Goal: Task Accomplishment & Management: Use online tool/utility

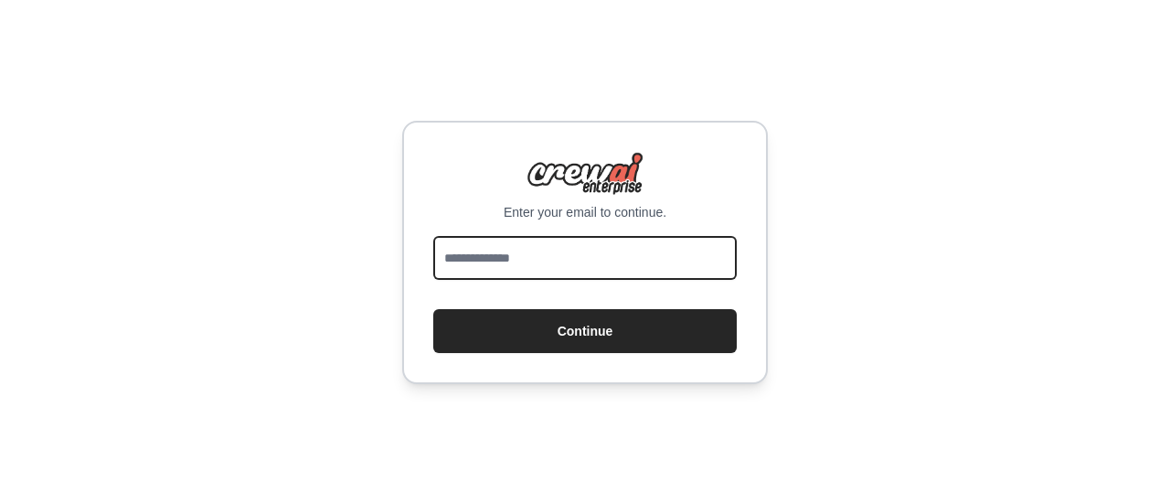
click at [475, 248] on input "email" at bounding box center [584, 258] width 303 height 44
type input "**********"
click at [433, 309] on button "Continue" at bounding box center [584, 331] width 303 height 44
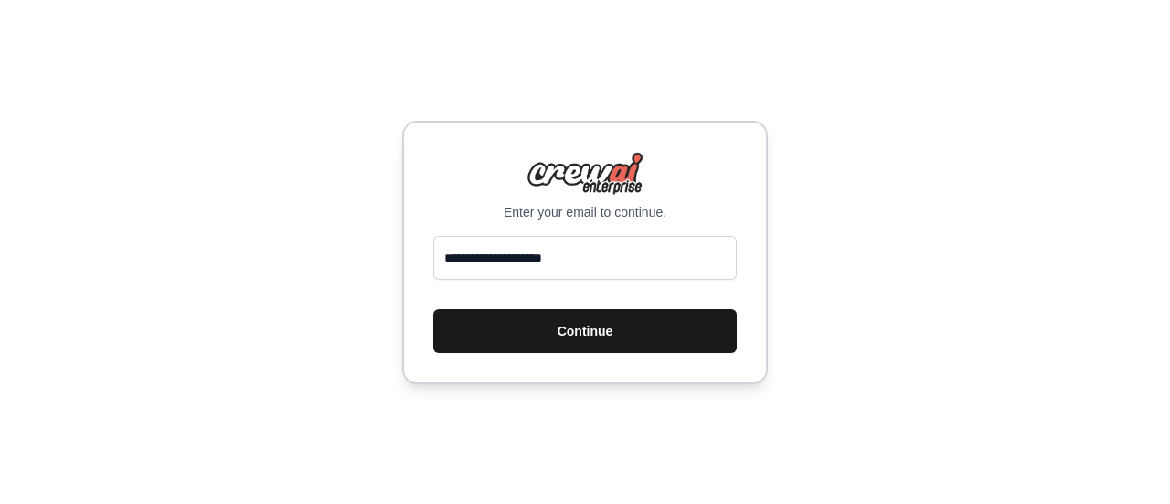
click at [517, 325] on button "Continue" at bounding box center [584, 331] width 303 height 44
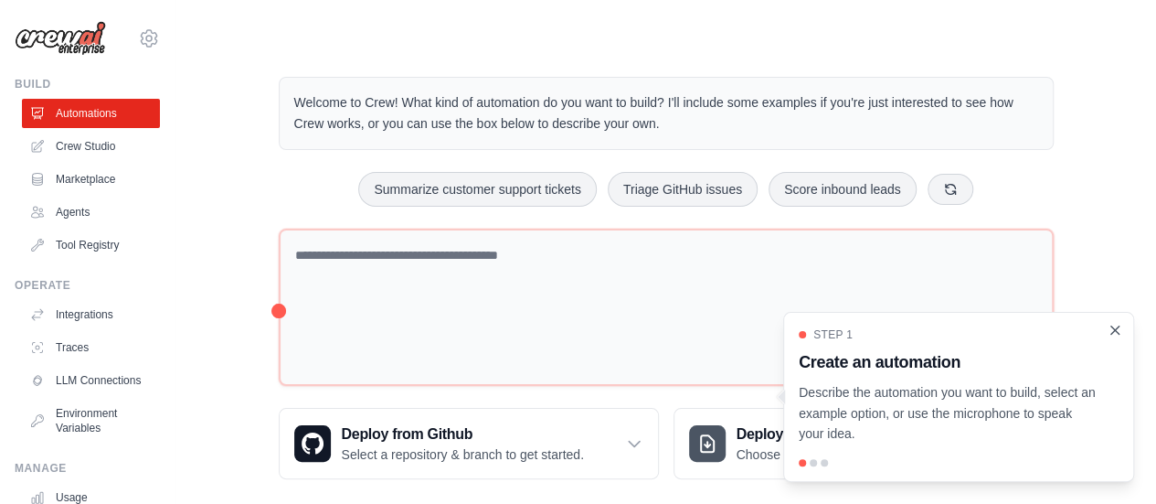
click at [1116, 329] on icon "Close walkthrough" at bounding box center [1115, 329] width 8 height 8
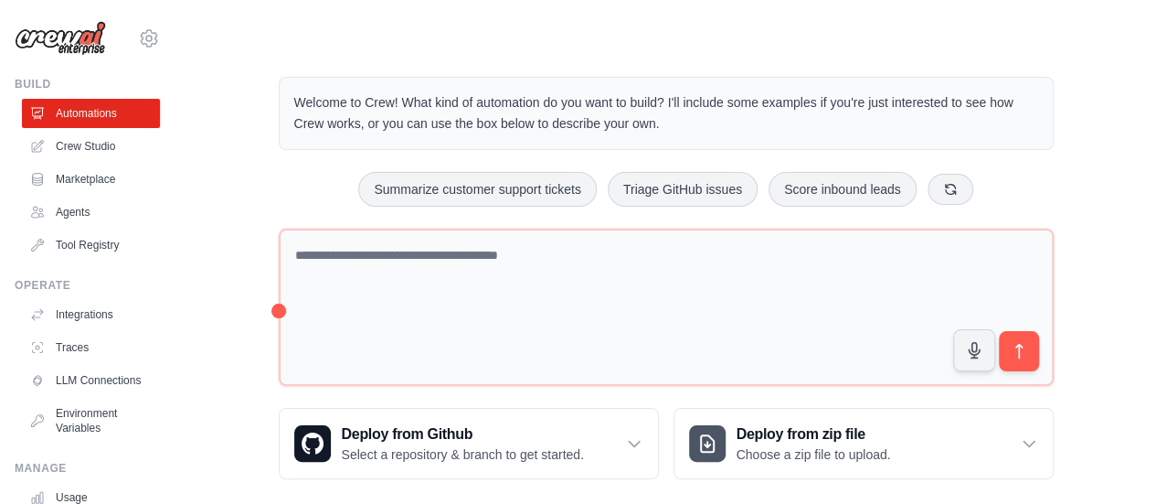
click at [1104, 282] on div "Welcome to Crew! What kind of automation do you want to build? I'll include som…" at bounding box center [666, 278] width 922 height 461
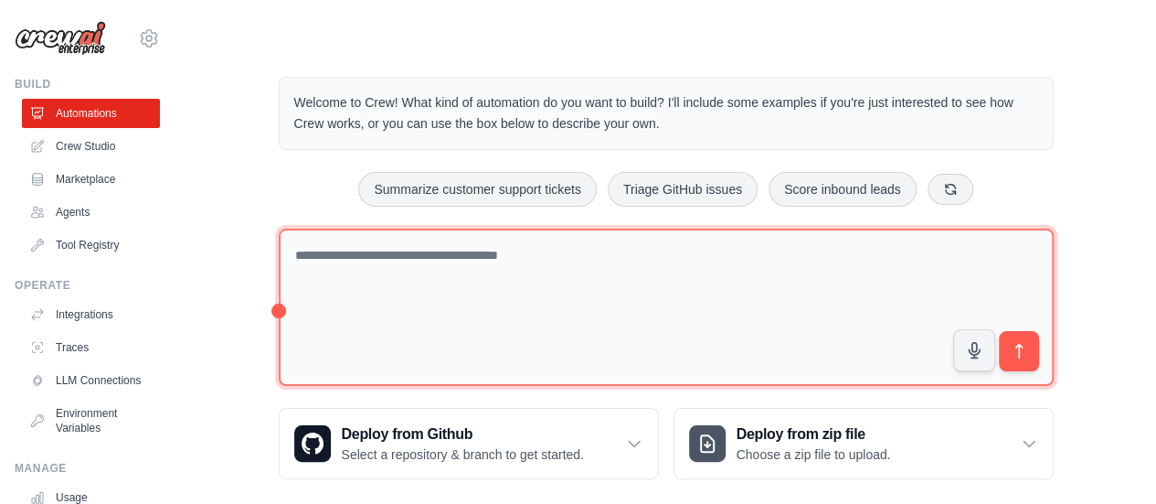
click at [410, 260] on textarea at bounding box center [666, 307] width 775 height 158
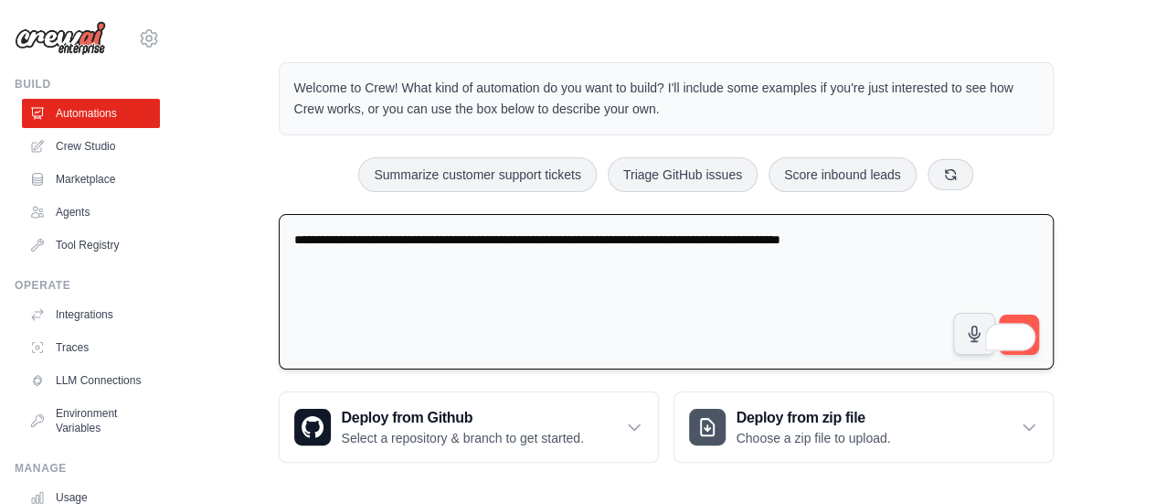
scroll to position [18, 0]
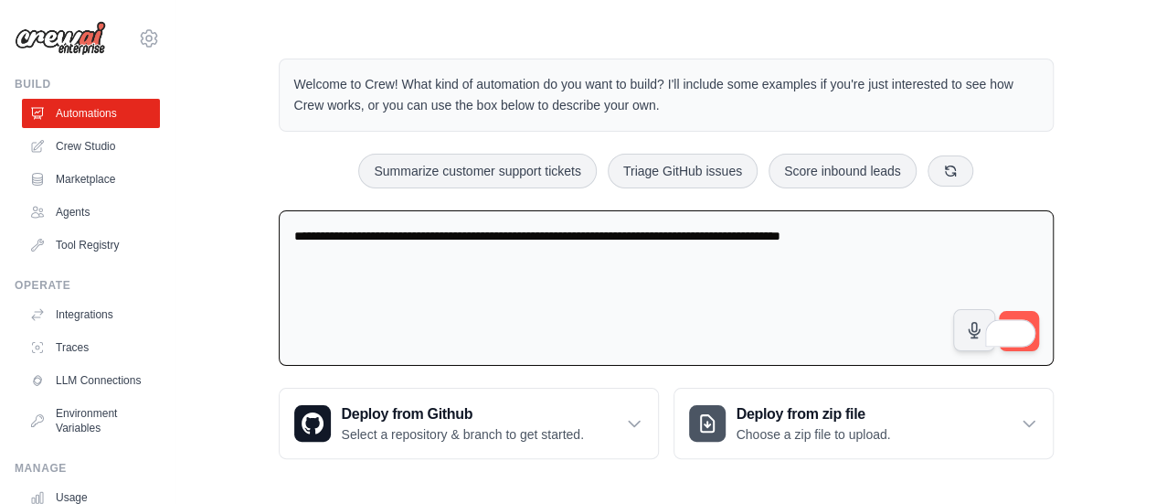
type textarea "**********"
click at [1027, 313] on span at bounding box center [1023, 330] width 26 height 34
click at [1031, 312] on button "submit" at bounding box center [1018, 331] width 42 height 42
click at [1021, 329] on icon "submit" at bounding box center [1018, 331] width 19 height 19
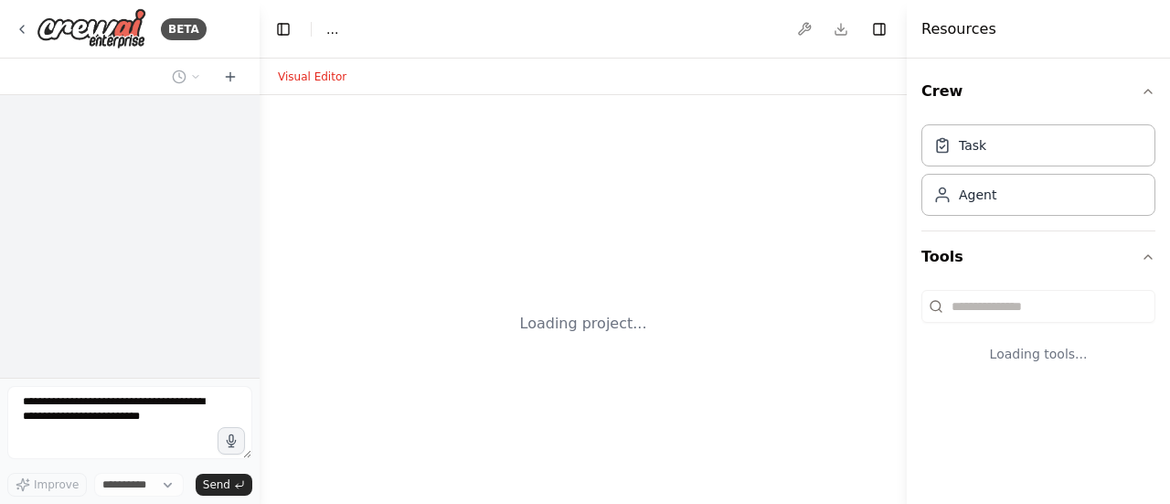
select select "****"
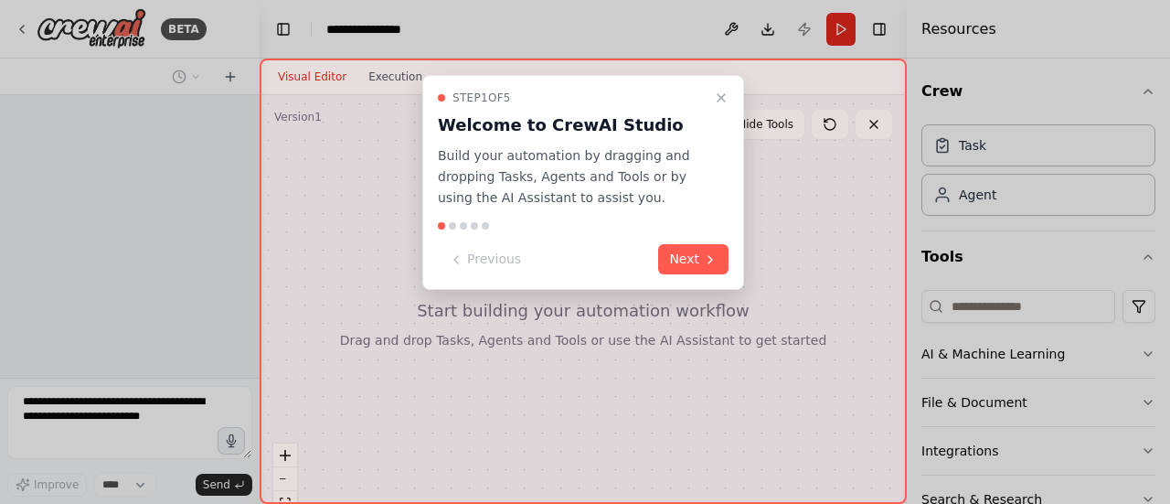
scroll to position [468, 0]
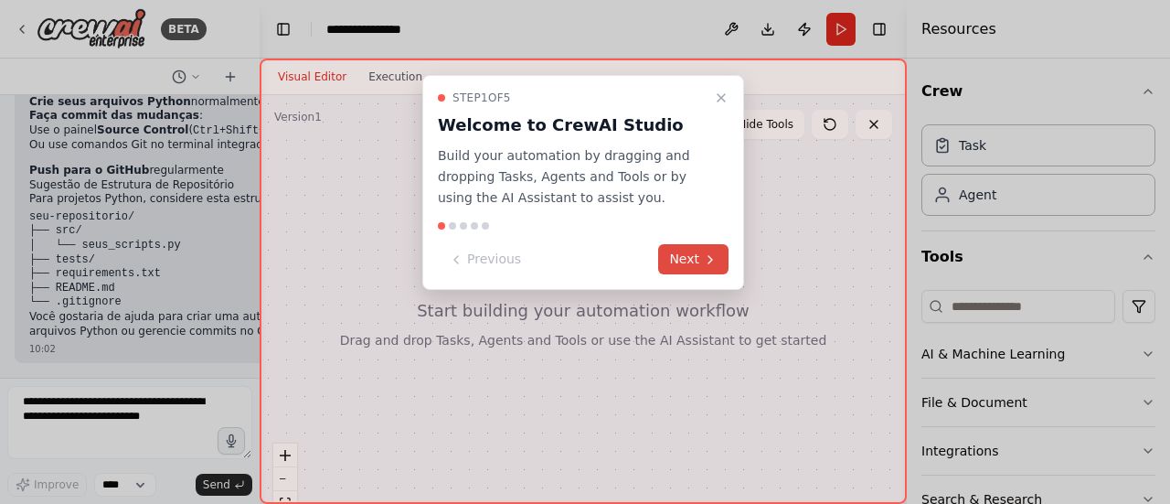
click at [687, 255] on button "Next" at bounding box center [693, 259] width 70 height 30
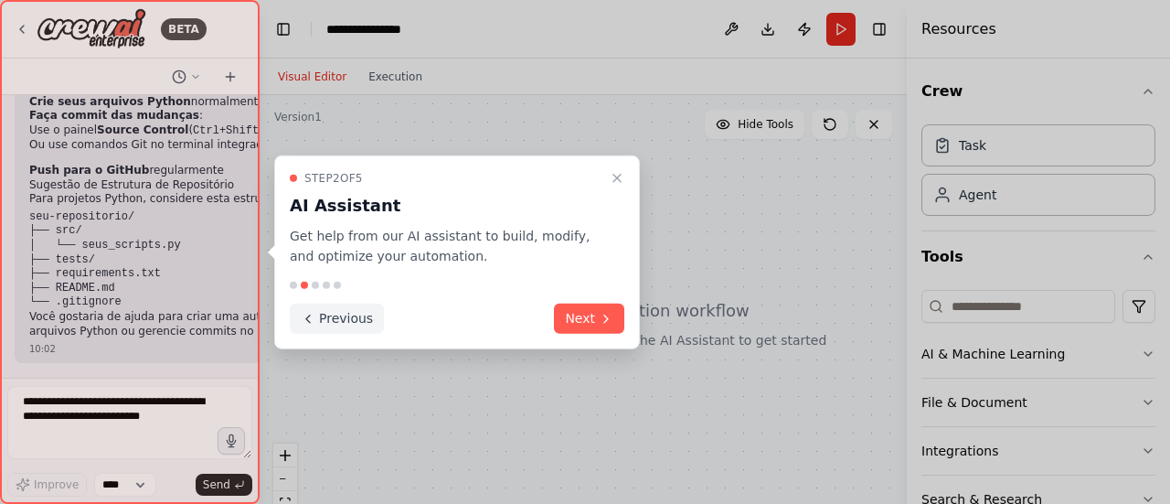
click at [582, 319] on button "Next" at bounding box center [589, 318] width 70 height 30
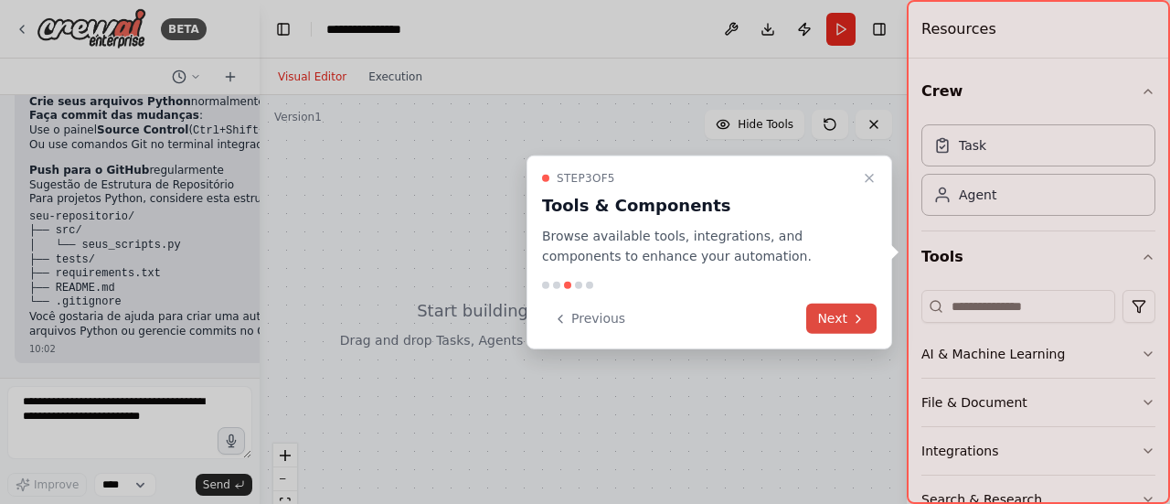
click at [840, 319] on button "Next" at bounding box center [841, 318] width 70 height 30
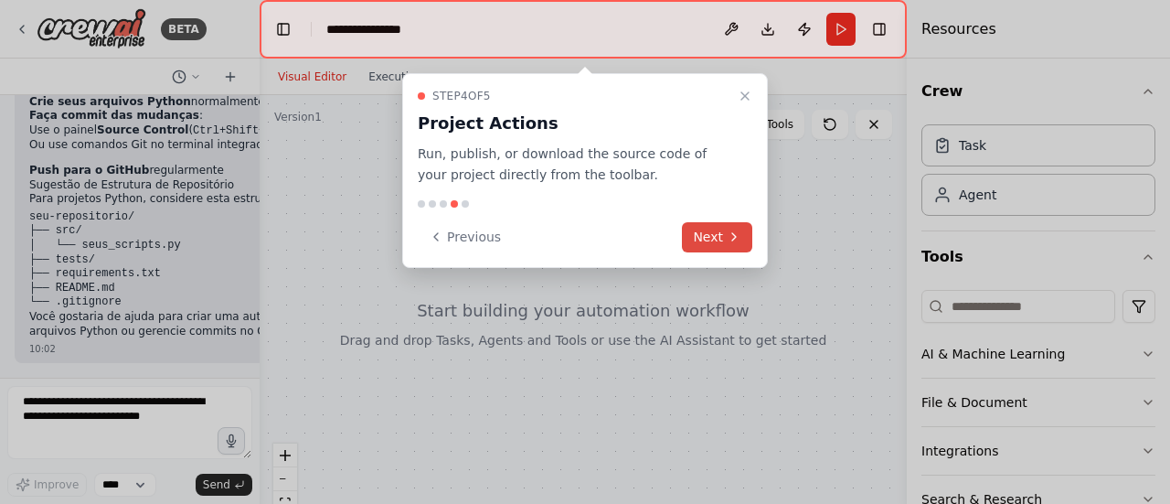
click at [733, 230] on icon at bounding box center [734, 236] width 15 height 15
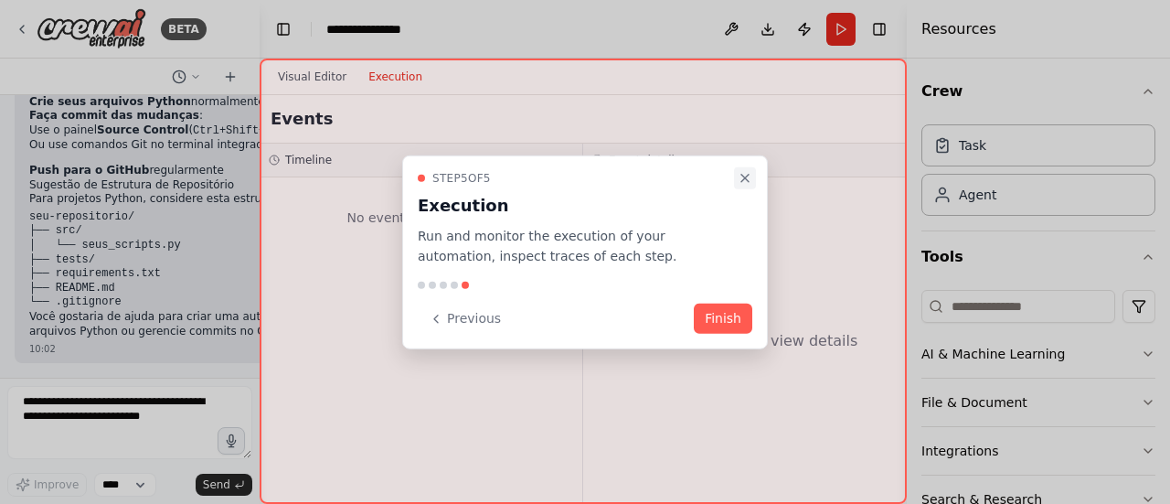
click at [748, 179] on icon "Close walkthrough" at bounding box center [745, 177] width 15 height 15
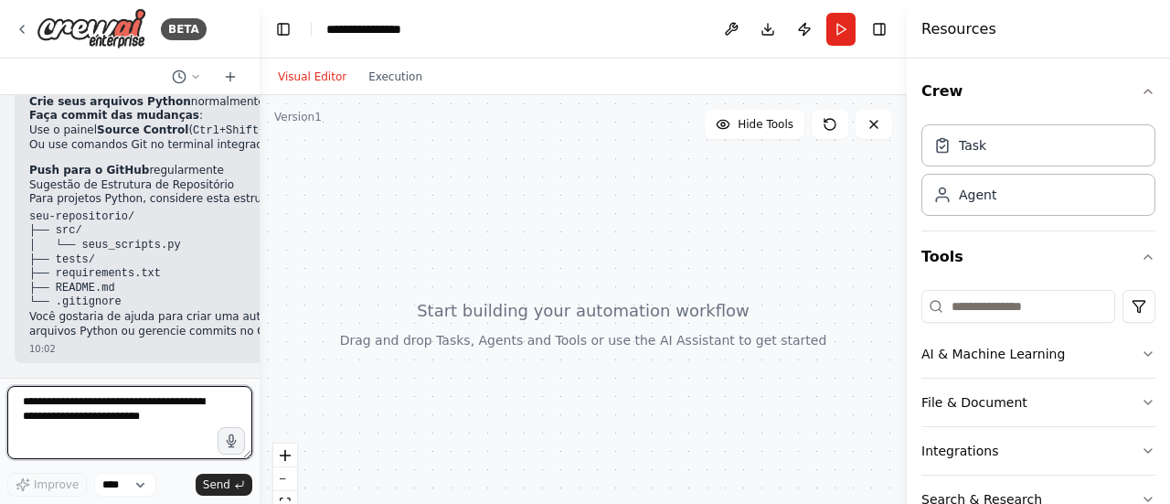
click at [62, 401] on textarea at bounding box center [129, 422] width 245 height 73
type textarea "***"
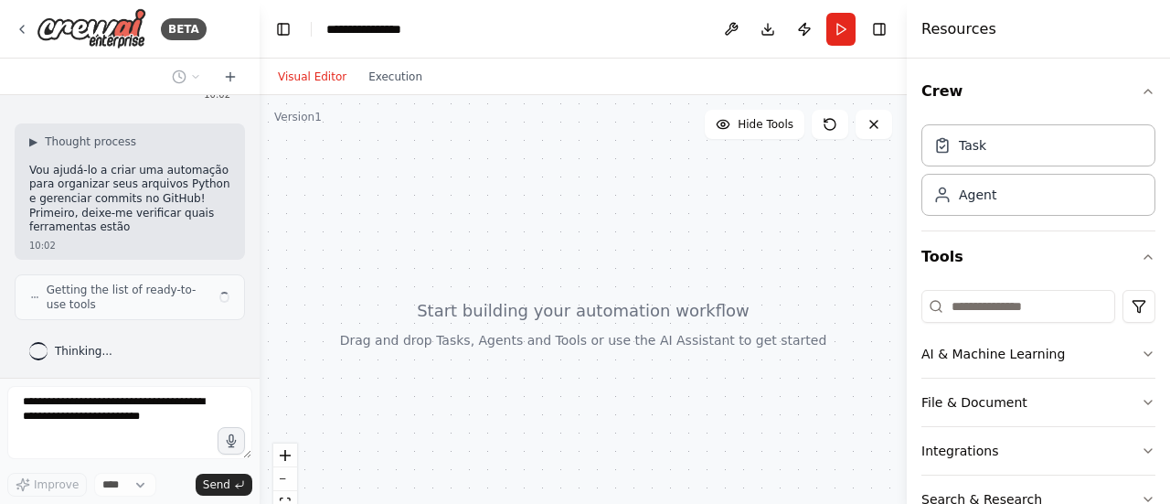
scroll to position [786, 0]
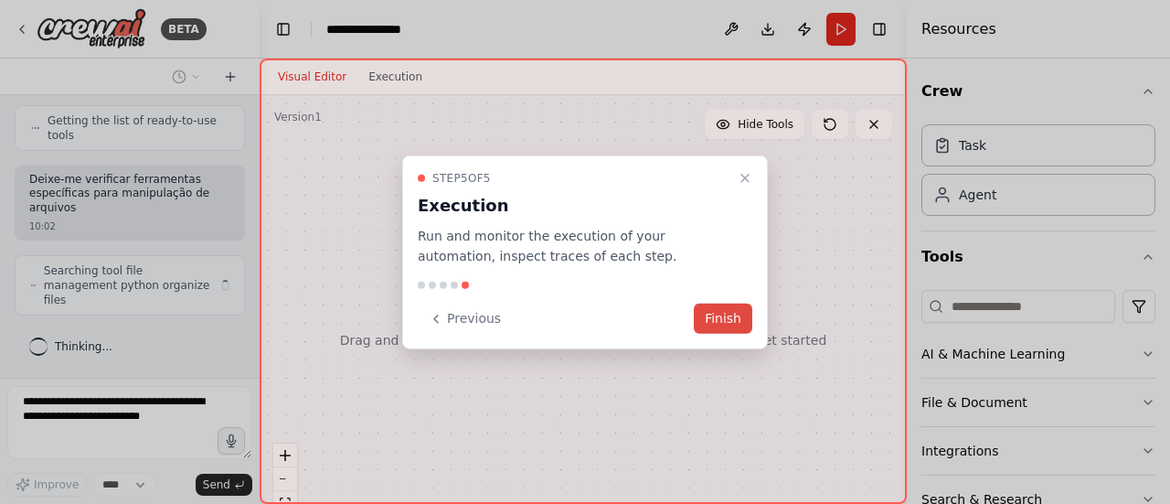
click at [727, 322] on button "Finish" at bounding box center [723, 318] width 58 height 30
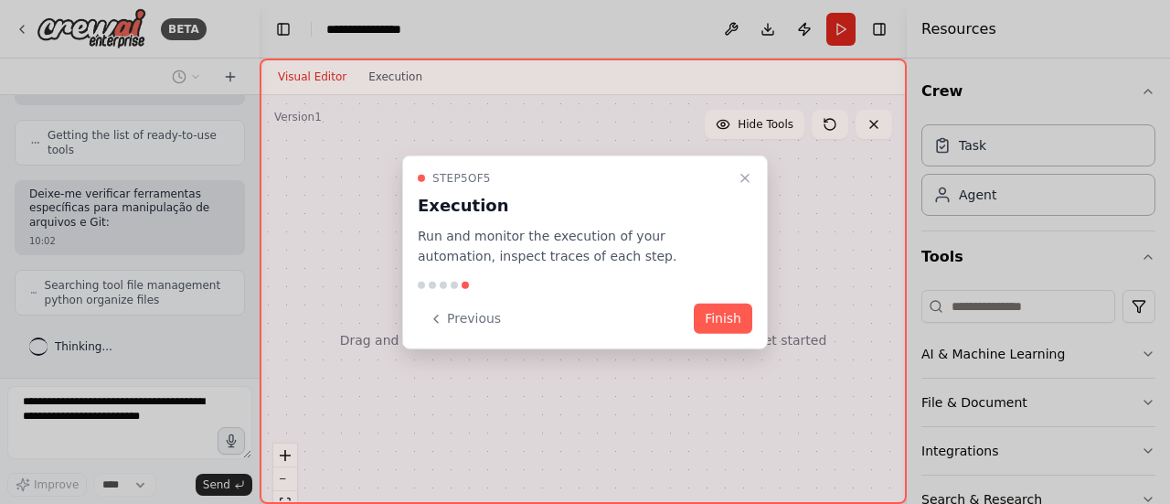
scroll to position [936, 0]
click at [744, 316] on button "Finish" at bounding box center [723, 318] width 58 height 30
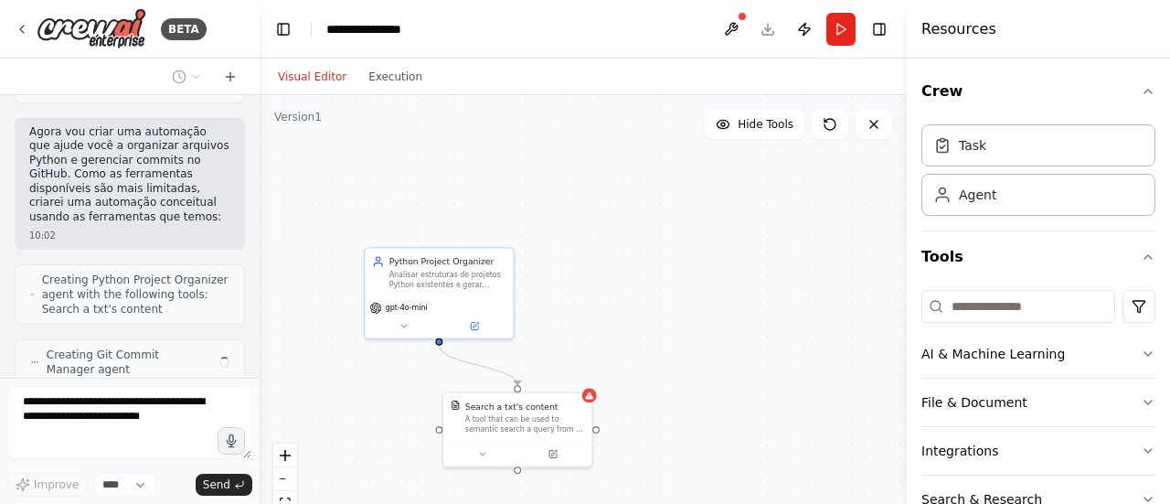
scroll to position [1440, 0]
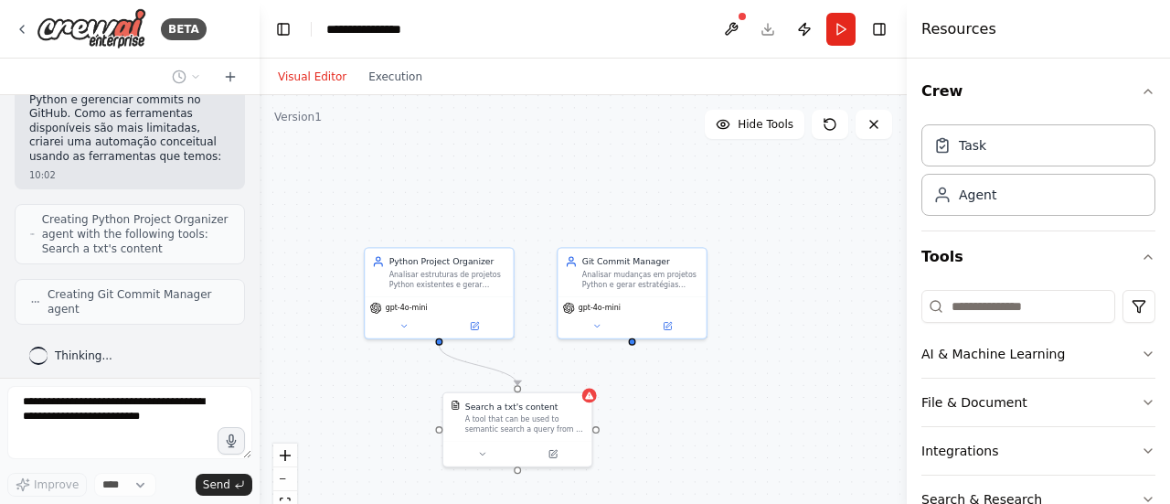
drag, startPoint x: 180, startPoint y: 432, endPoint x: 695, endPoint y: 381, distance: 518.0
click at [695, 377] on div ".deletable-edge-delete-btn { width: 20px; height: 20px; border: 0px solid #ffff…" at bounding box center [583, 323] width 647 height 457
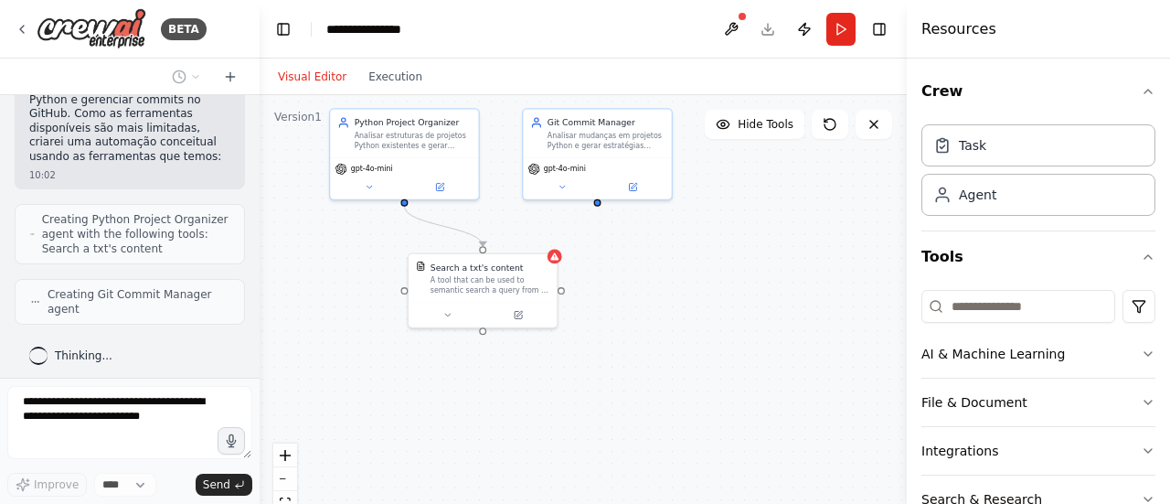
drag, startPoint x: 808, startPoint y: 387, endPoint x: 771, endPoint y: 256, distance: 135.7
click at [771, 256] on div ".deletable-edge-delete-btn { width: 20px; height: 20px; border: 0px solid #ffff…" at bounding box center [583, 323] width 647 height 457
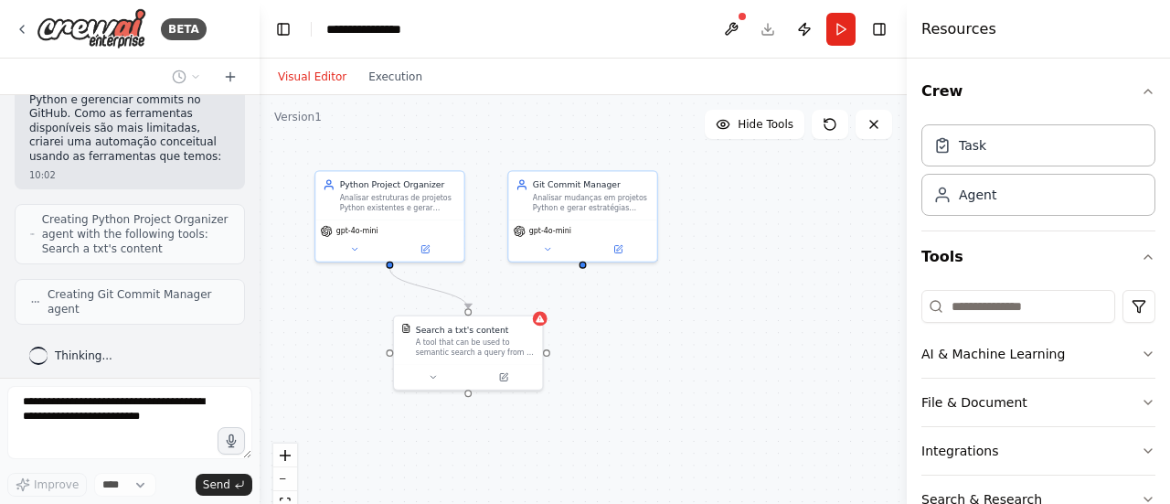
drag, startPoint x: 769, startPoint y: 257, endPoint x: 759, endPoint y: 309, distance: 53.2
click at [759, 309] on div ".deletable-edge-delete-btn { width: 20px; height: 20px; border: 0px solid #ffff…" at bounding box center [583, 323] width 647 height 457
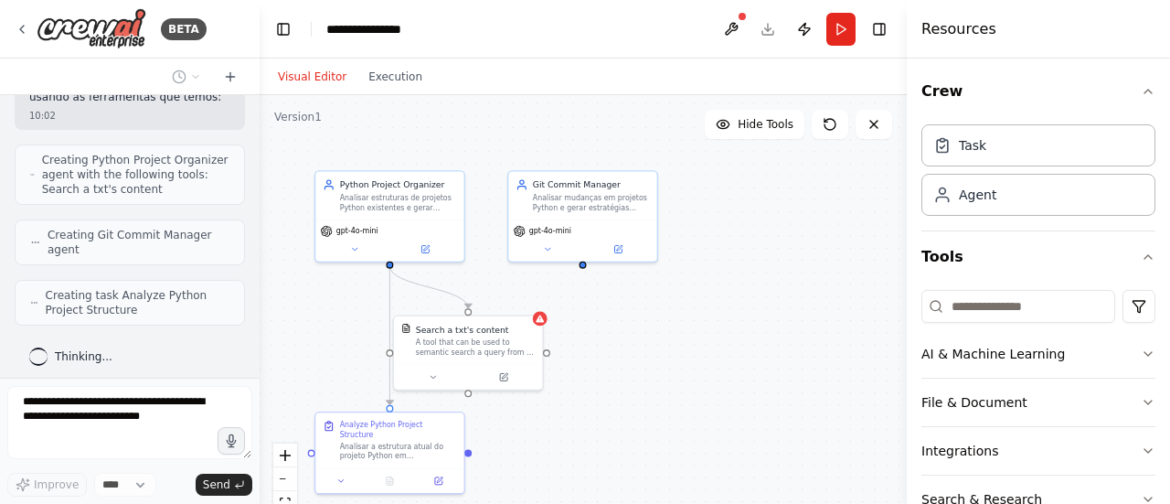
click at [792, 321] on div ".deletable-edge-delete-btn { width: 20px; height: 20px; border: 0px solid #ffff…" at bounding box center [583, 323] width 647 height 457
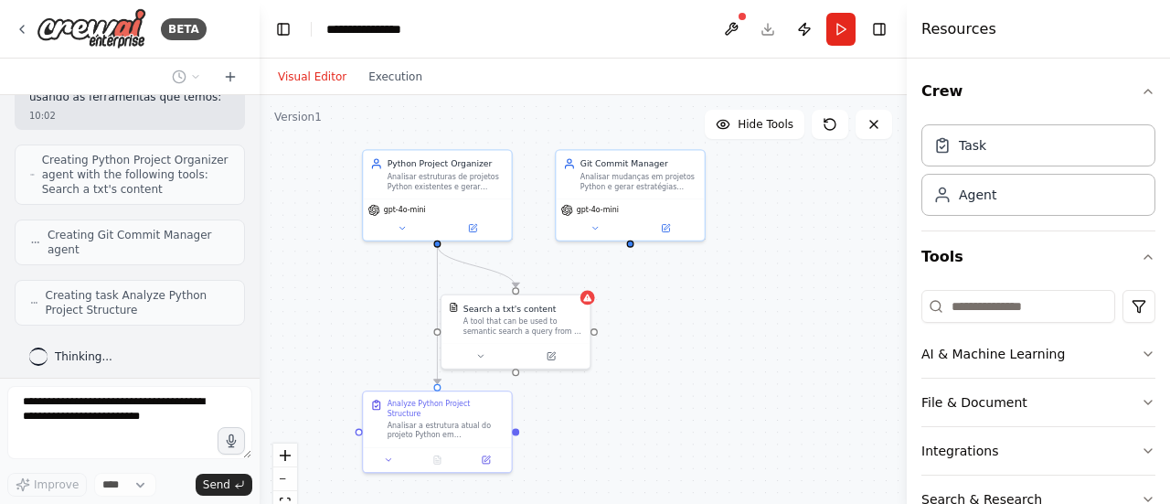
drag, startPoint x: 794, startPoint y: 321, endPoint x: 793, endPoint y: 288, distance: 32.9
click at [795, 303] on div ".deletable-edge-delete-btn { width: 20px; height: 20px; border: 0px solid #ffff…" at bounding box center [583, 323] width 647 height 457
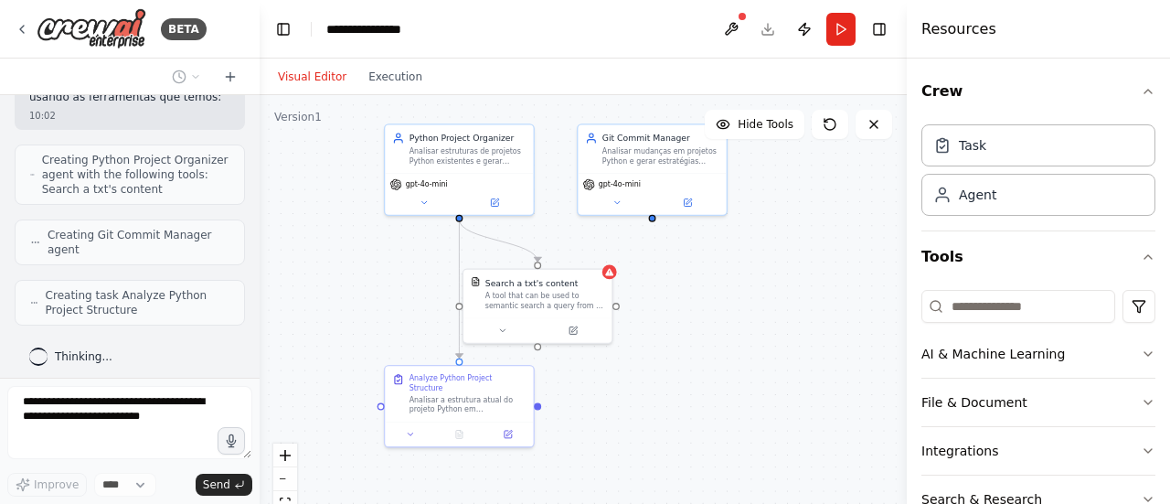
drag, startPoint x: 793, startPoint y: 287, endPoint x: 815, endPoint y: 272, distance: 26.4
click at [815, 272] on div ".deletable-edge-delete-btn { width: 20px; height: 20px; border: 0px solid #ffff…" at bounding box center [583, 323] width 647 height 457
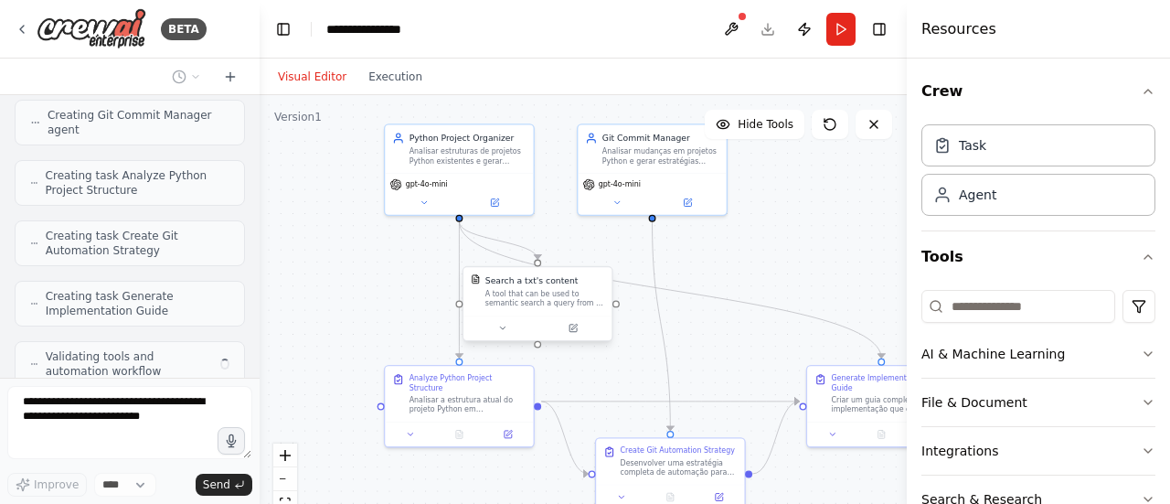
scroll to position [1679, 0]
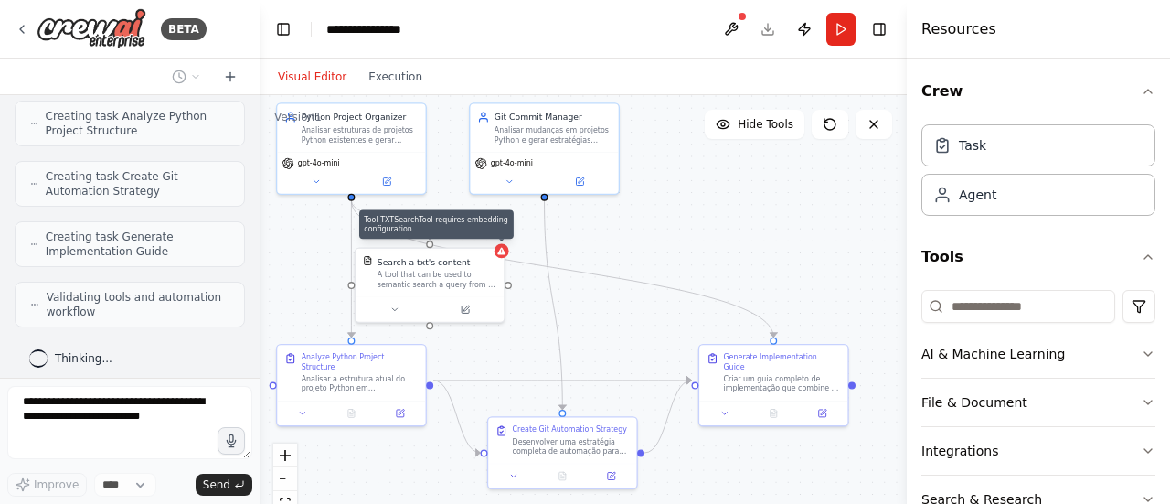
drag, startPoint x: 806, startPoint y: 257, endPoint x: 688, endPoint y: 228, distance: 121.2
click at [688, 228] on div ".deletable-edge-delete-btn { width: 20px; height: 20px; border: 0px solid #ffff…" at bounding box center [583, 323] width 647 height 457
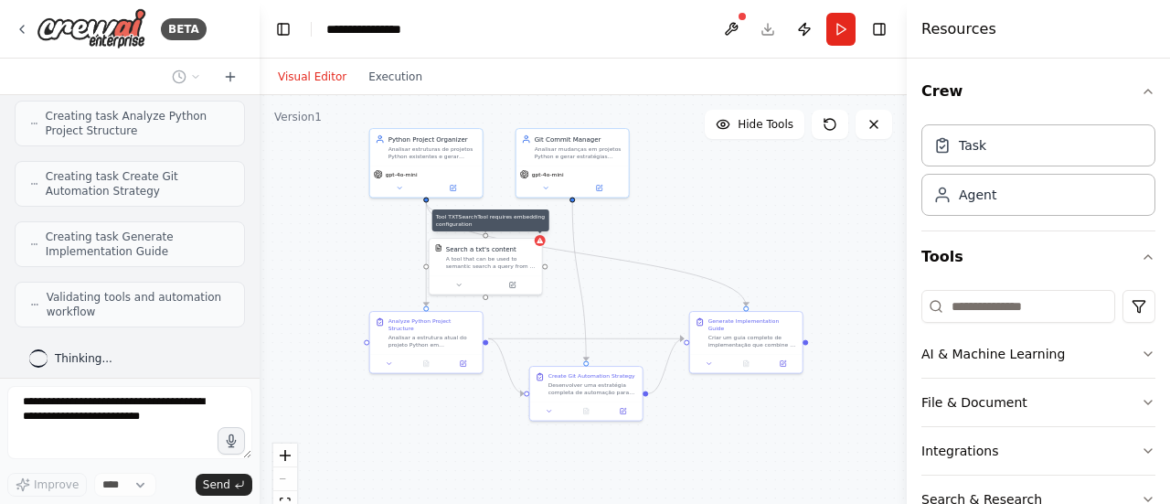
click at [770, 255] on div ".deletable-edge-delete-btn { width: 20px; height: 20px; border: 0px solid #ffff…" at bounding box center [583, 323] width 647 height 457
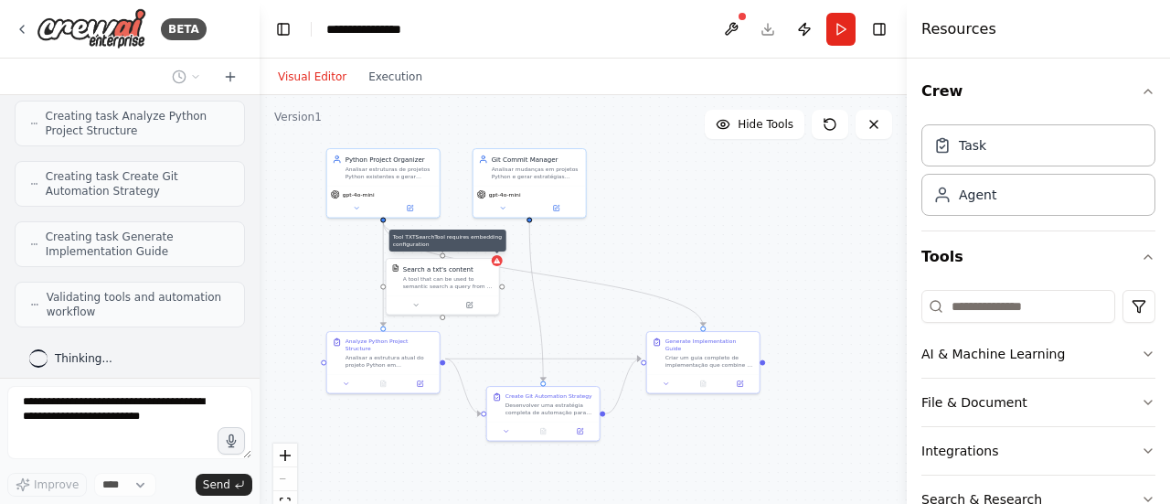
click at [776, 260] on div ".deletable-edge-delete-btn { width: 20px; height: 20px; border: 0px solid #ffff…" at bounding box center [583, 323] width 647 height 457
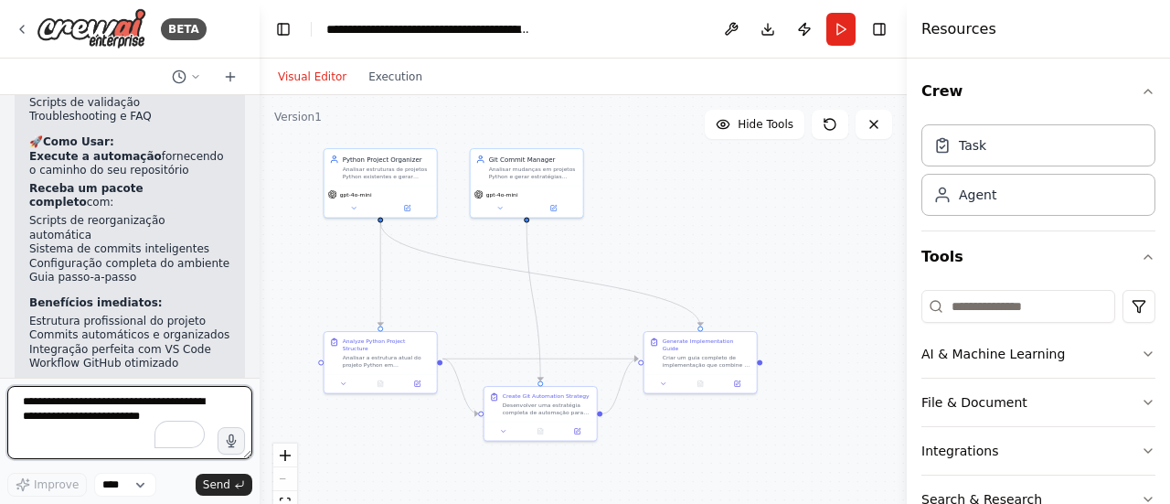
scroll to position [2957, 0]
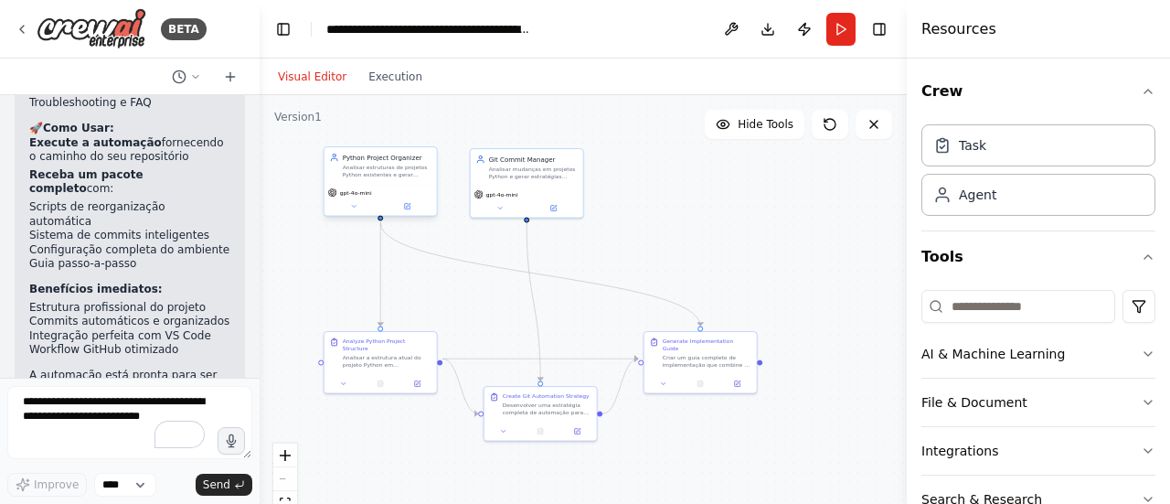
click at [387, 179] on div "Python Project Organizer Analisar estruturas de projetos Python existentes e ge…" at bounding box center [380, 165] width 112 height 37
click at [411, 207] on button at bounding box center [407, 206] width 52 height 11
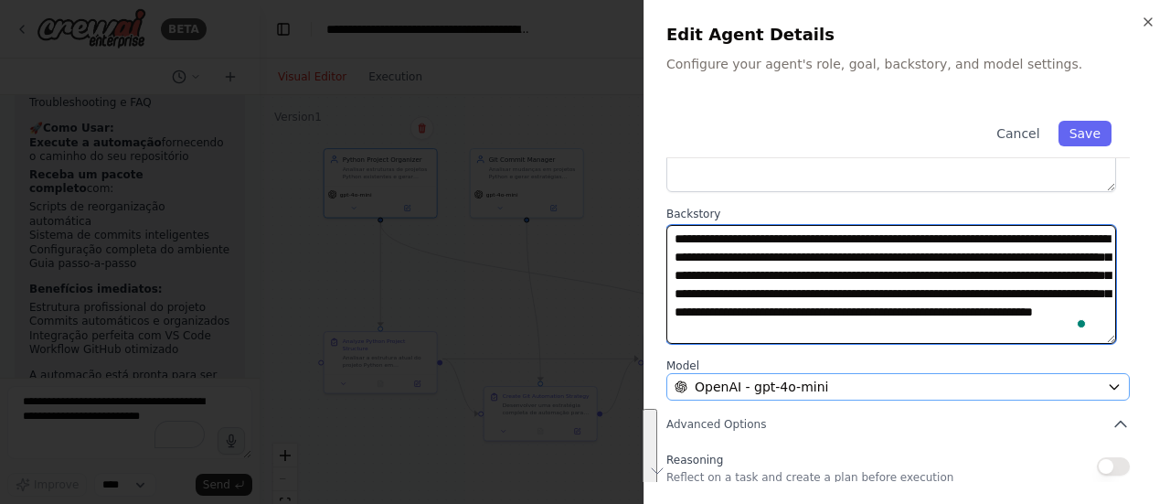
scroll to position [18, 0]
drag, startPoint x: 678, startPoint y: 239, endPoint x: 1112, endPoint y: 382, distance: 457.2
click at [1112, 382] on div "**********" at bounding box center [907, 271] width 482 height 703
click at [777, 254] on textarea "**********" at bounding box center [891, 284] width 450 height 118
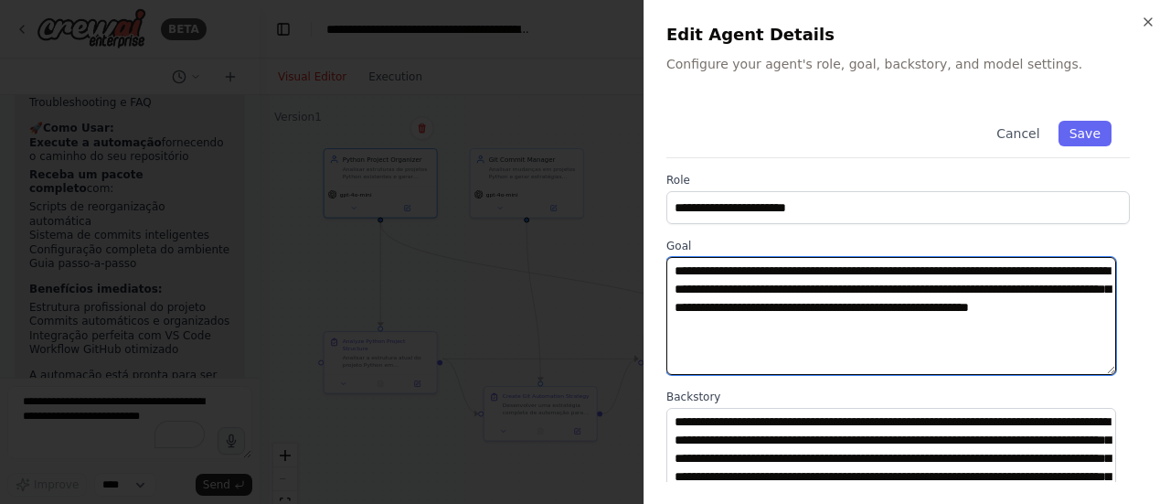
click at [751, 293] on textarea "**********" at bounding box center [891, 316] width 450 height 118
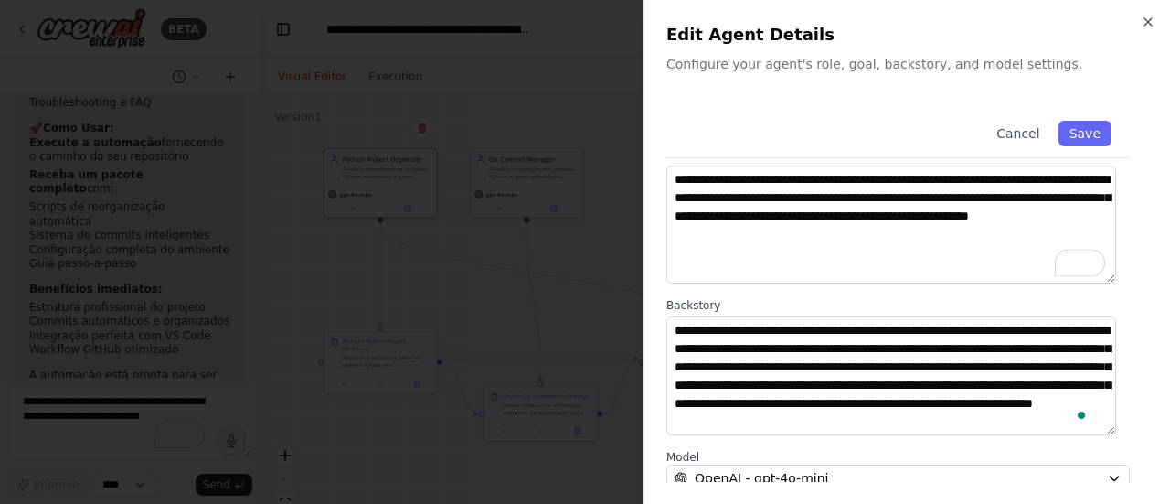
scroll to position [91, 0]
click at [1126, 301] on div "**********" at bounding box center [907, 362] width 482 height 703
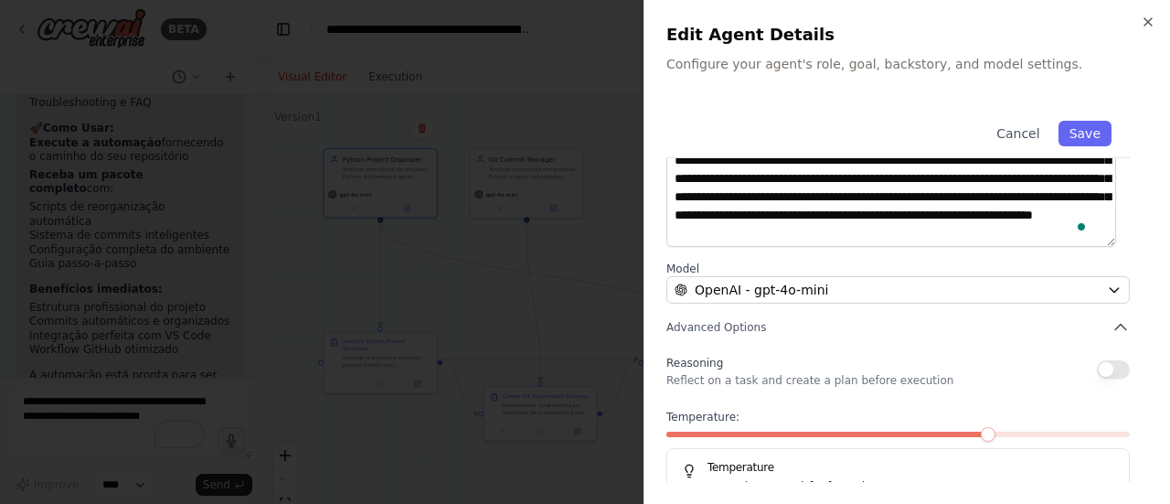
scroll to position [0, 0]
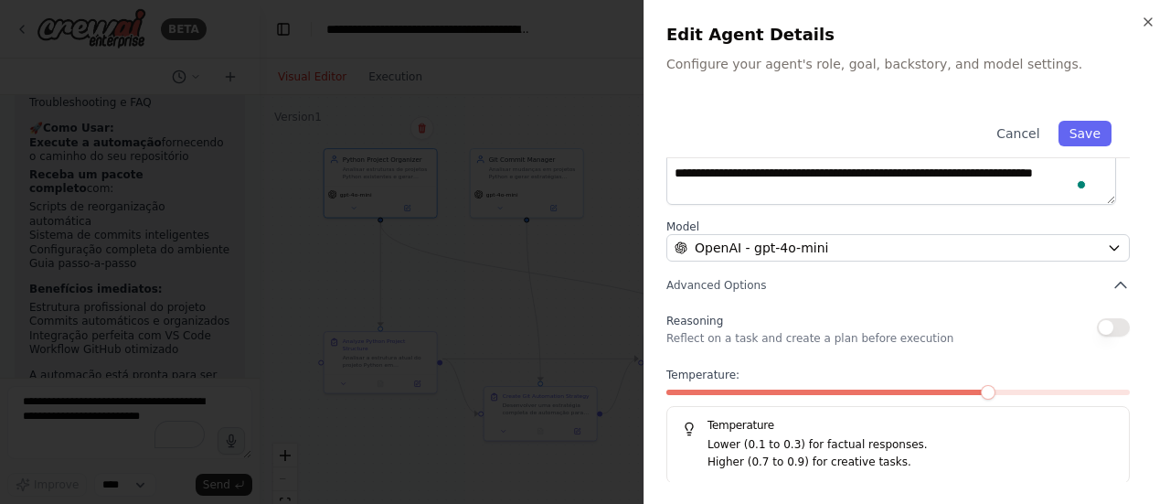
click at [911, 465] on p "Higher (0.7 to 0.9) for creative tasks." at bounding box center [910, 462] width 407 height 18
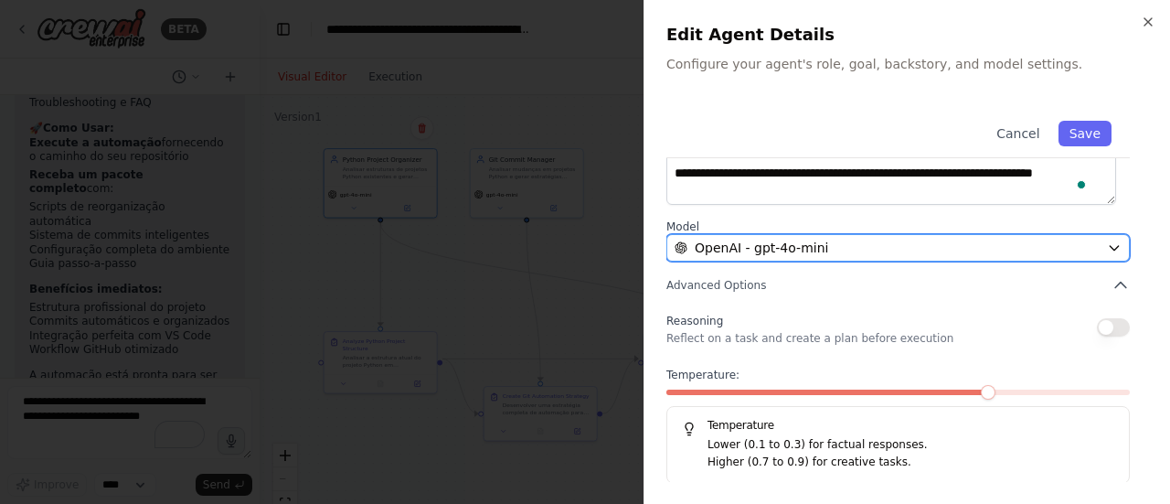
click at [777, 250] on span "OpenAI - gpt-4o-mini" at bounding box center [761, 248] width 133 height 18
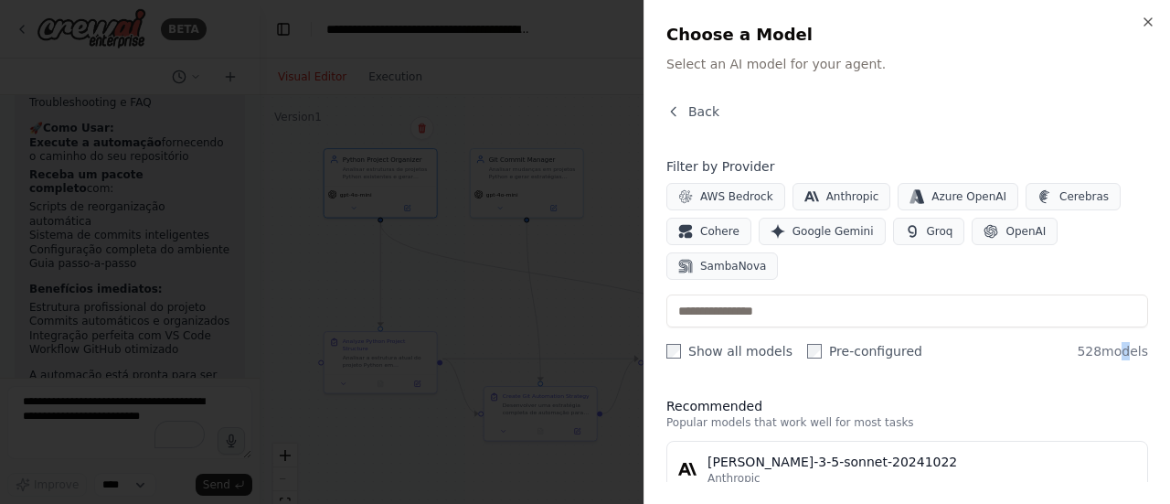
click at [1126, 325] on div "Back Filter by Provider AWS Bedrock Anthropic Azure OpenAI Cerebras Cohere Goog…" at bounding box center [907, 291] width 482 height 379
click at [1144, 342] on span "528 models" at bounding box center [1112, 351] width 71 height 18
drag, startPoint x: 1084, startPoint y: 317, endPoint x: 1153, endPoint y: 319, distance: 69.5
click at [1153, 319] on div "Close Choose a Model Select an AI model for your agent. Back Filter by Provider…" at bounding box center [906, 252] width 526 height 504
click at [479, 61] on div at bounding box center [585, 252] width 1170 height 504
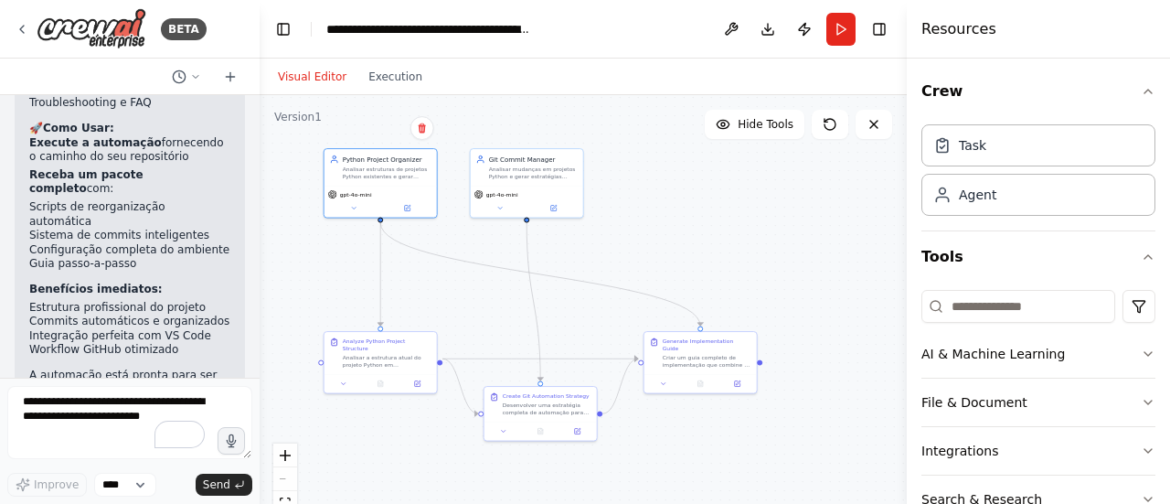
scroll to position [2957, 0]
